Goal: Transaction & Acquisition: Purchase product/service

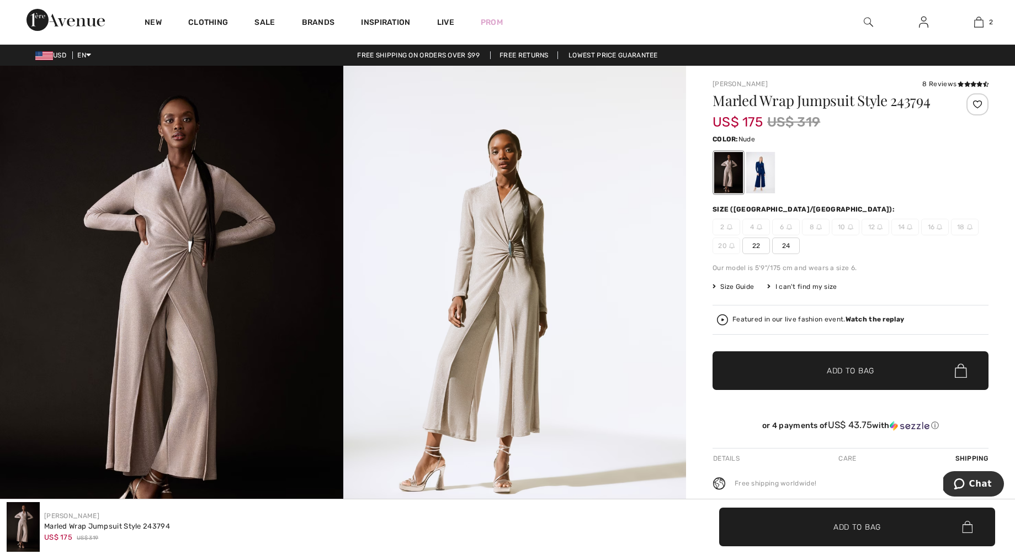
click at [792, 246] on span "24" at bounding box center [786, 245] width 28 height 17
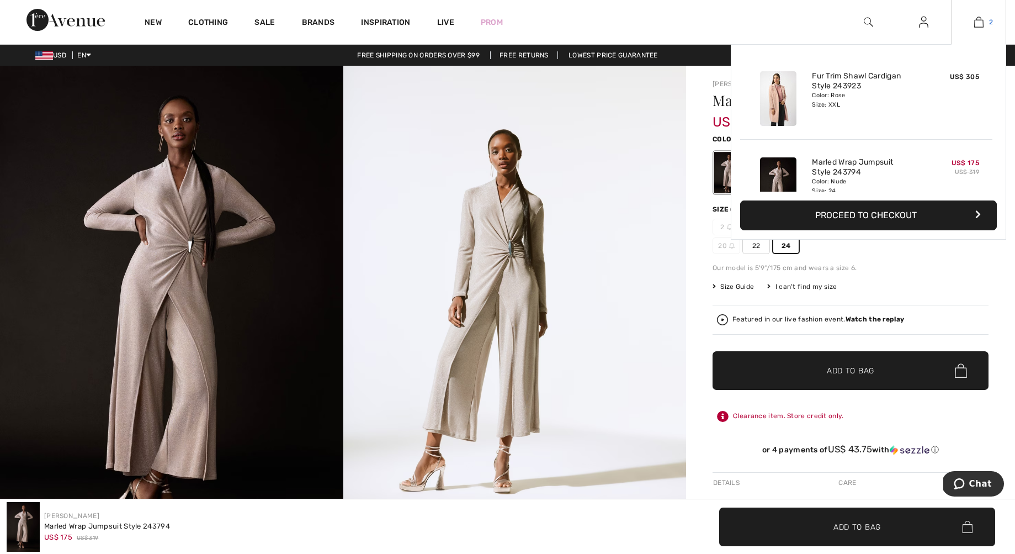
click at [980, 24] on img at bounding box center [978, 21] width 9 height 13
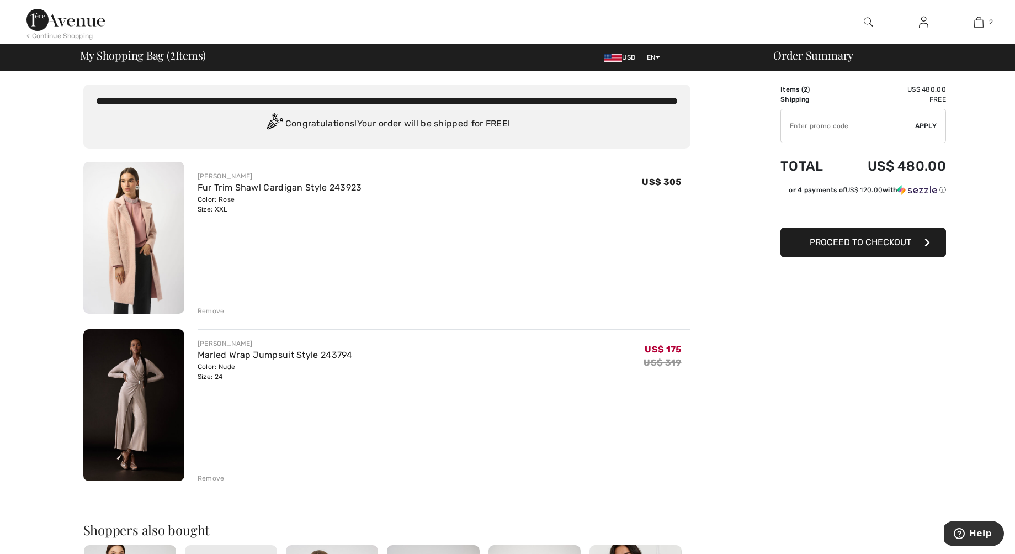
click at [213, 311] on div "Remove" at bounding box center [211, 311] width 27 height 10
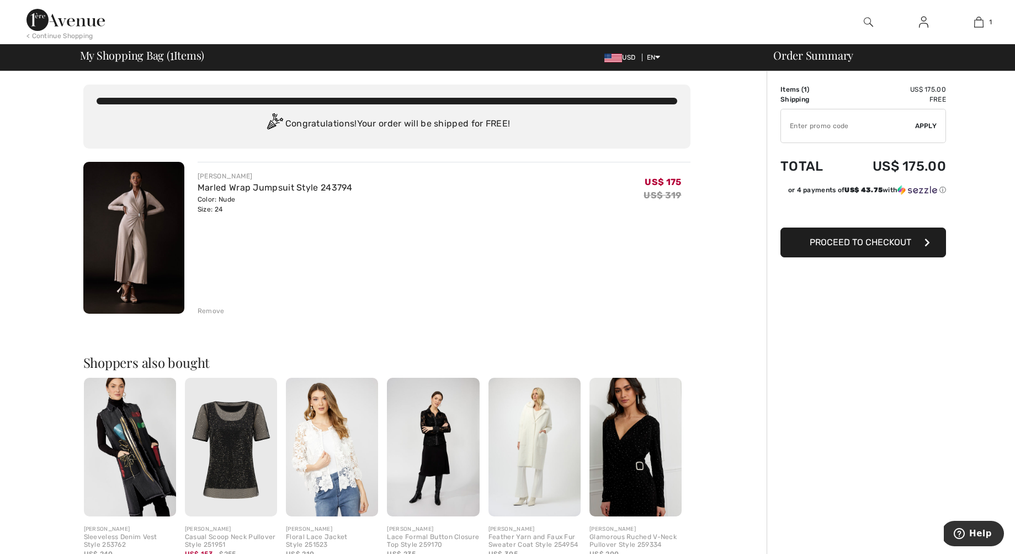
click at [882, 251] on button "Proceed to Checkout" at bounding box center [864, 242] width 166 height 30
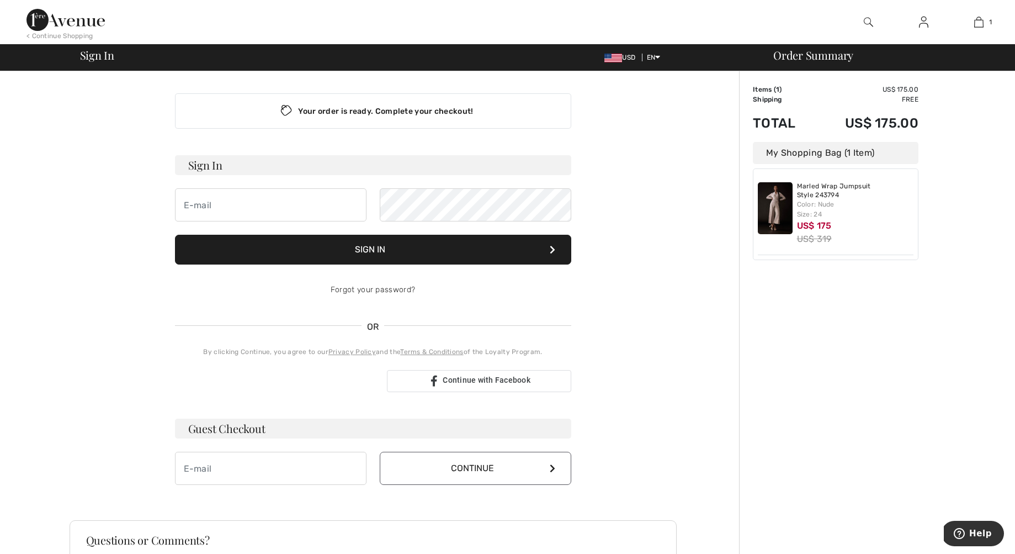
click at [77, 16] on img at bounding box center [65, 20] width 78 height 22
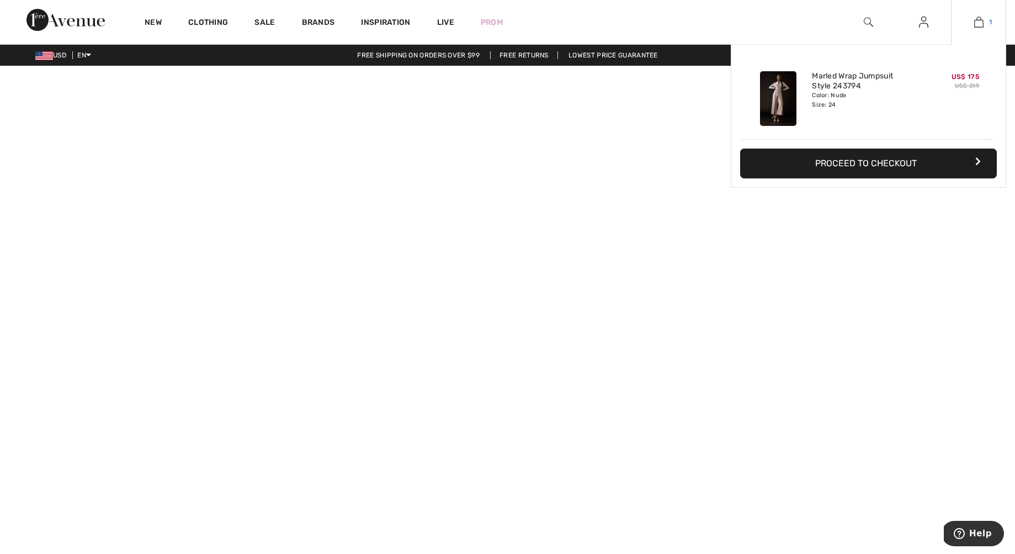
click at [985, 22] on link "1" at bounding box center [979, 21] width 54 height 13
